Goal: Ask a question: Seek information or help from site administrators or community

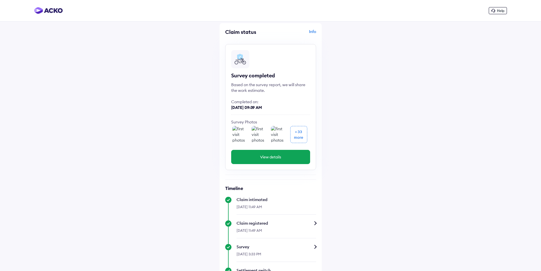
click at [500, 12] on span "Help" at bounding box center [500, 11] width 7 height 4
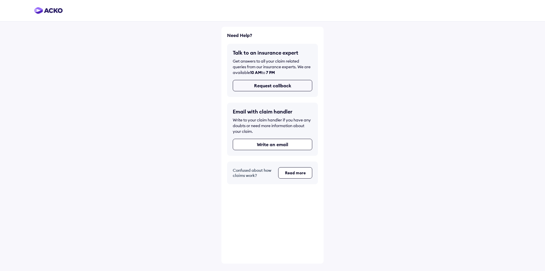
click at [277, 81] on button "Request callback" at bounding box center [273, 85] width 80 height 11
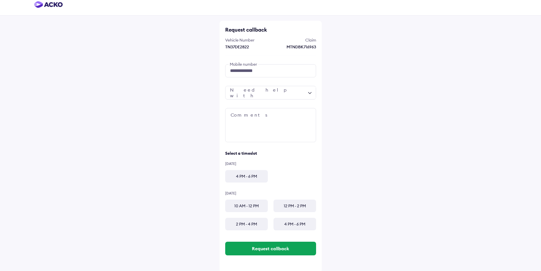
scroll to position [7, 0]
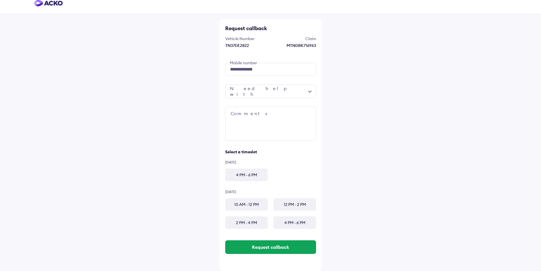
click at [253, 175] on div "4 PM - 6 PM" at bounding box center [246, 174] width 43 height 12
click at [265, 95] on div at bounding box center [270, 91] width 91 height 14
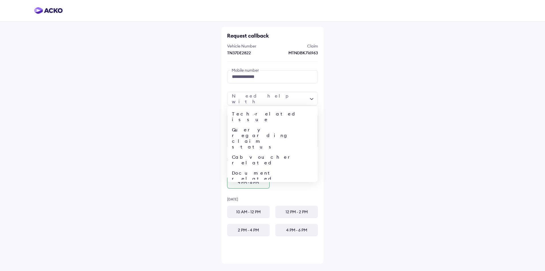
click at [366, 134] on div "**********" at bounding box center [272, 135] width 545 height 271
